Goal: Information Seeking & Learning: Learn about a topic

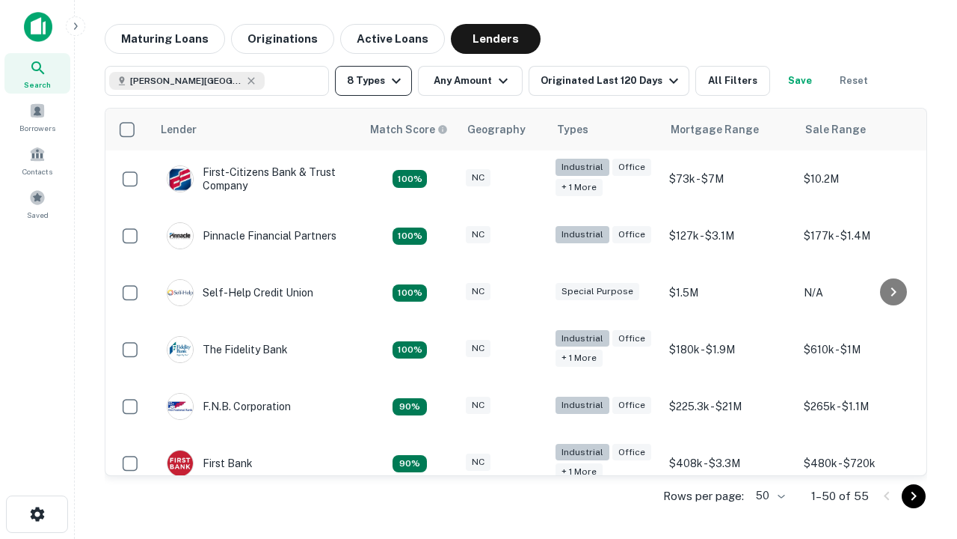
click at [373, 81] on button "8 Types" at bounding box center [373, 81] width 77 height 30
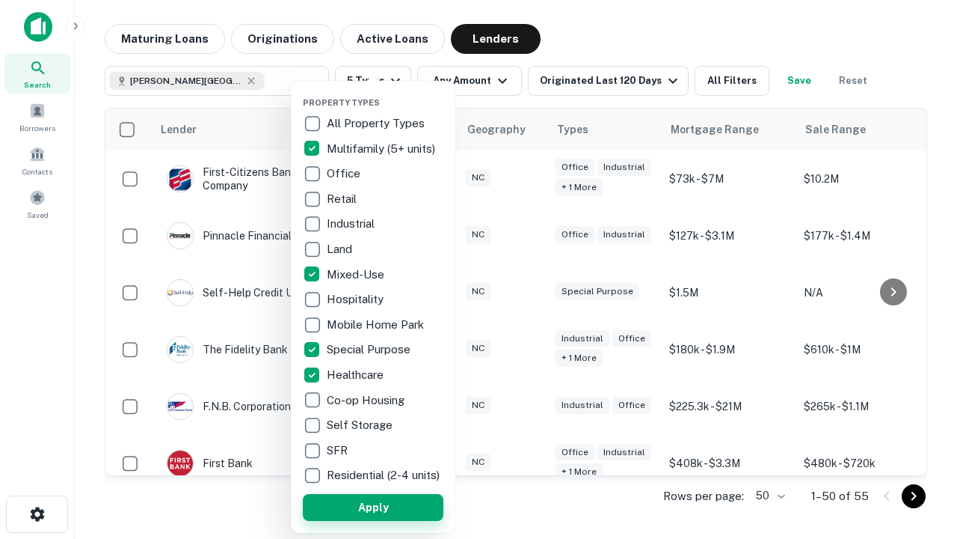
click at [373, 506] on button "Apply" at bounding box center [373, 507] width 141 height 27
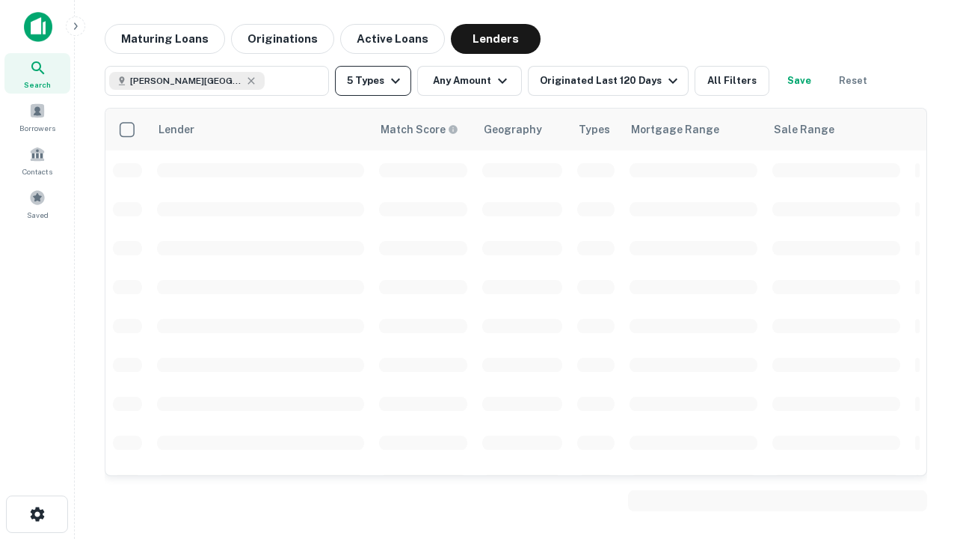
click at [373, 81] on button "5 Types" at bounding box center [373, 81] width 76 height 30
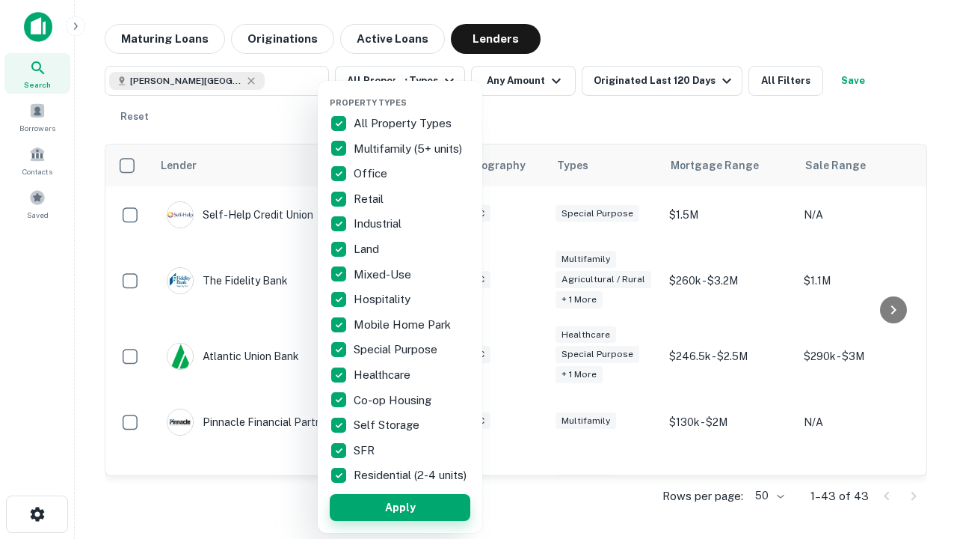
click at [400, 506] on button "Apply" at bounding box center [400, 507] width 141 height 27
